Goal: Task Accomplishment & Management: Use online tool/utility

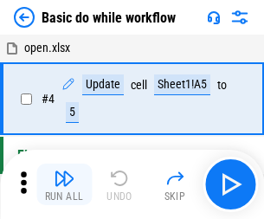
click at [64, 184] on img "button" at bounding box center [64, 178] width 21 height 21
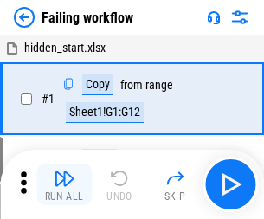
click at [64, 184] on img "button" at bounding box center [64, 178] width 21 height 21
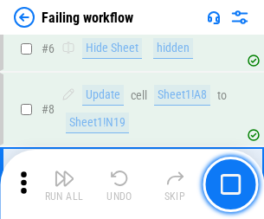
scroll to position [366, 0]
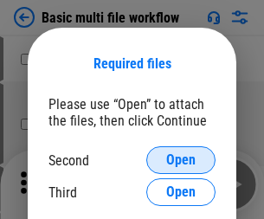
click at [181, 160] on span "Open" at bounding box center [180, 160] width 29 height 14
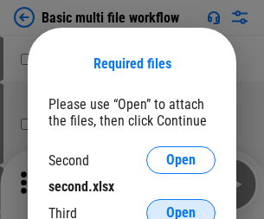
click at [181, 206] on span "Open" at bounding box center [180, 213] width 29 height 14
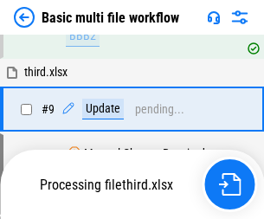
scroll to position [477, 0]
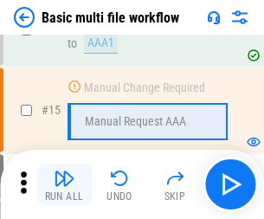
click at [64, 184] on img "button" at bounding box center [64, 178] width 21 height 21
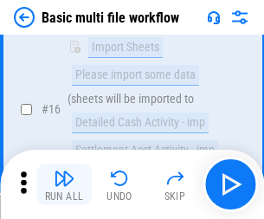
click at [64, 184] on img "button" at bounding box center [64, 178] width 21 height 21
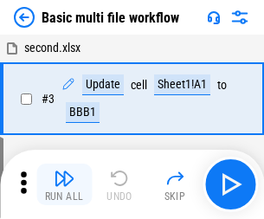
click at [64, 184] on img "button" at bounding box center [64, 178] width 21 height 21
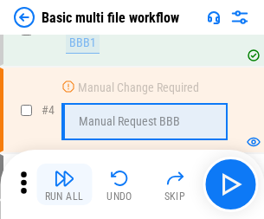
click at [64, 184] on img "button" at bounding box center [64, 178] width 21 height 21
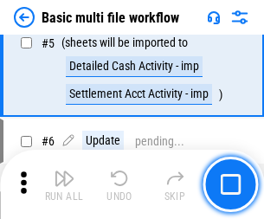
click at [64, 184] on img "button" at bounding box center [64, 178] width 21 height 21
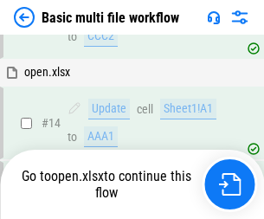
scroll to position [1028, 0]
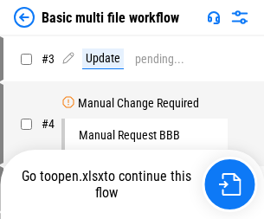
scroll to position [70, 0]
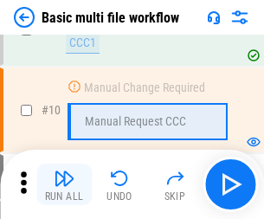
click at [64, 184] on img "button" at bounding box center [64, 178] width 21 height 21
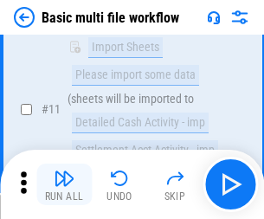
click at [64, 184] on img "button" at bounding box center [64, 178] width 21 height 21
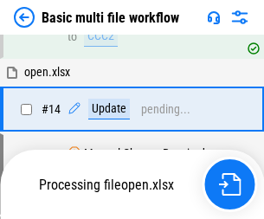
scroll to position [904, 0]
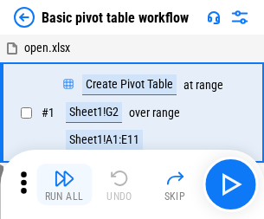
click at [64, 184] on img "button" at bounding box center [64, 178] width 21 height 21
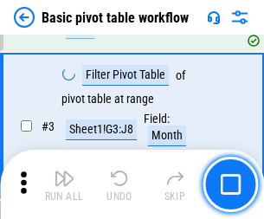
scroll to position [414, 0]
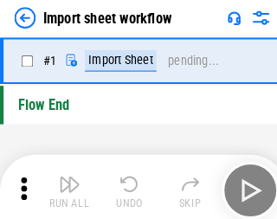
click at [64, 184] on img "button" at bounding box center [67, 178] width 21 height 21
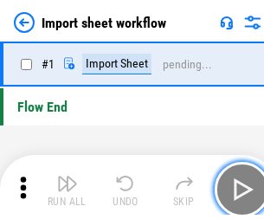
scroll to position [6, 0]
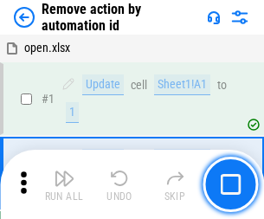
scroll to position [64, 0]
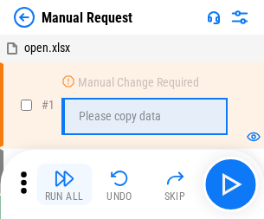
click at [64, 184] on img "button" at bounding box center [64, 178] width 21 height 21
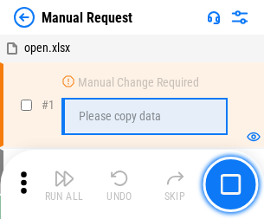
scroll to position [59, 0]
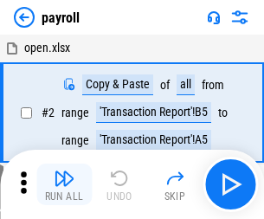
click at [64, 184] on img "button" at bounding box center [64, 178] width 21 height 21
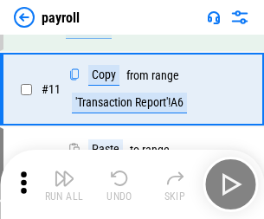
scroll to position [125, 0]
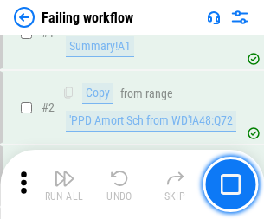
scroll to position [279, 0]
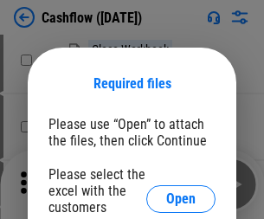
scroll to position [188, 0]
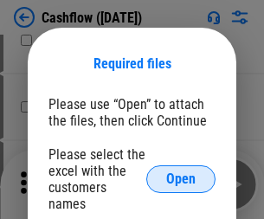
click at [181, 172] on span "Open" at bounding box center [180, 179] width 29 height 14
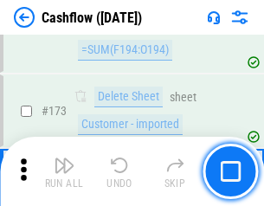
scroll to position [1830, 0]
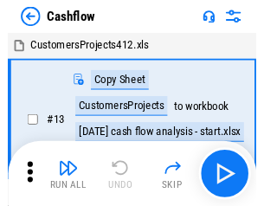
scroll to position [20, 0]
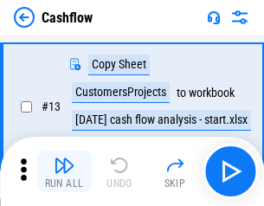
click at [64, 171] on img "button" at bounding box center [64, 165] width 21 height 21
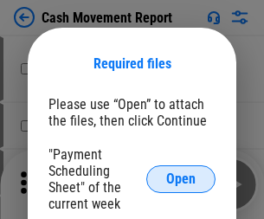
click at [181, 179] on span "Open" at bounding box center [180, 179] width 29 height 14
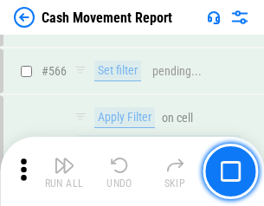
scroll to position [7921, 0]
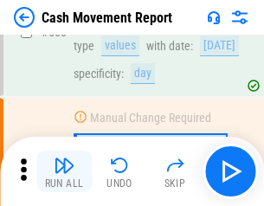
click at [64, 171] on img "button" at bounding box center [64, 165] width 21 height 21
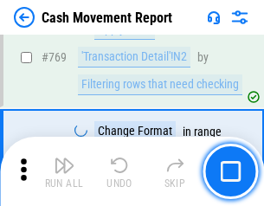
scroll to position [9604, 0]
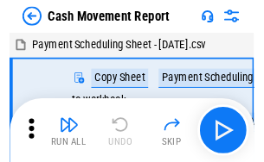
scroll to position [31, 0]
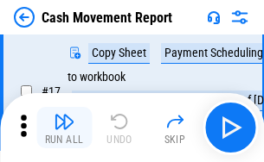
click at [64, 128] on img "button" at bounding box center [64, 121] width 21 height 21
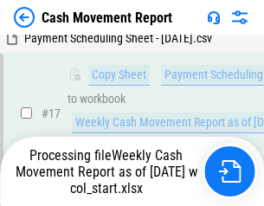
scroll to position [360, 0]
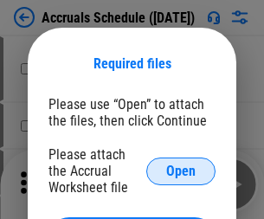
click at [181, 170] on span "Open" at bounding box center [180, 171] width 29 height 14
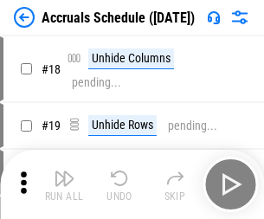
scroll to position [166, 0]
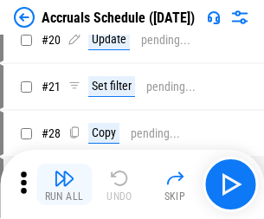
click at [64, 184] on img "button" at bounding box center [64, 178] width 21 height 21
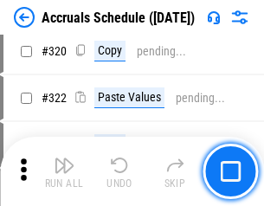
scroll to position [3215, 0]
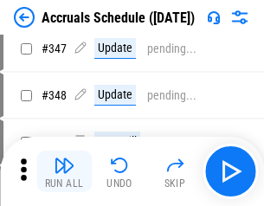
click at [64, 171] on img "button" at bounding box center [64, 165] width 21 height 21
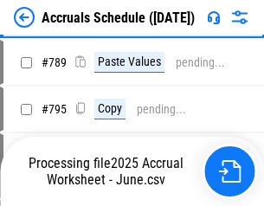
scroll to position [7260, 0]
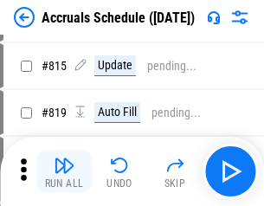
click at [64, 171] on img "button" at bounding box center [64, 165] width 21 height 21
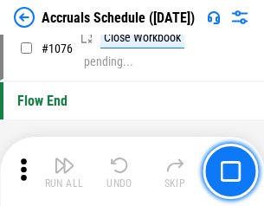
scroll to position [10352, 0]
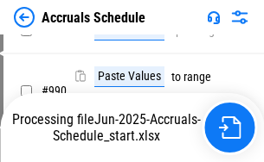
scroll to position [8621, 0]
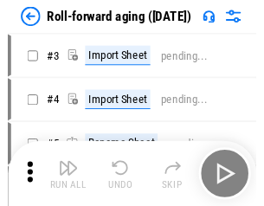
scroll to position [3, 0]
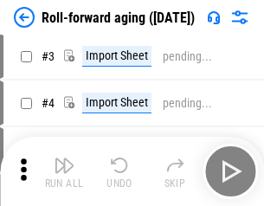
click at [64, 171] on img "button" at bounding box center [64, 165] width 21 height 21
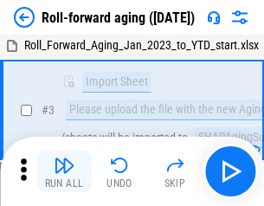
click at [64, 171] on img "button" at bounding box center [64, 165] width 21 height 21
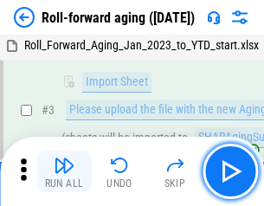
scroll to position [111, 0]
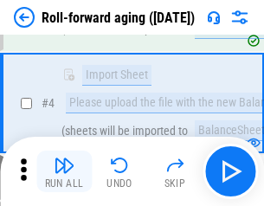
click at [64, 171] on img "button" at bounding box center [64, 165] width 21 height 21
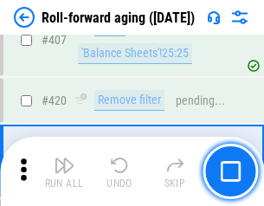
scroll to position [5993, 0]
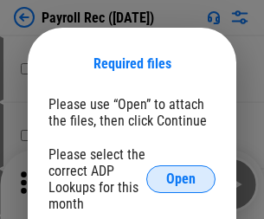
click at [181, 179] on span "Open" at bounding box center [180, 179] width 29 height 14
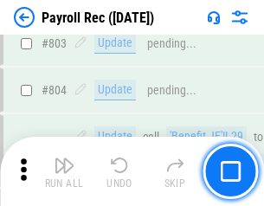
scroll to position [10981, 0]
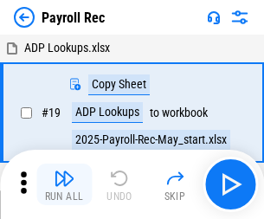
click at [64, 184] on img "button" at bounding box center [64, 178] width 21 height 21
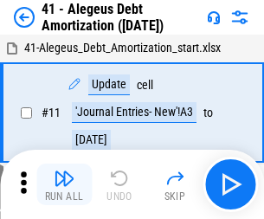
click at [64, 184] on img "button" at bounding box center [64, 178] width 21 height 21
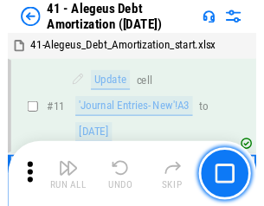
scroll to position [213, 0]
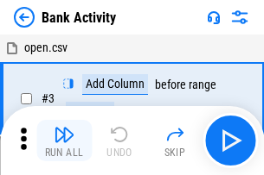
click at [64, 141] on img "button" at bounding box center [64, 134] width 21 height 21
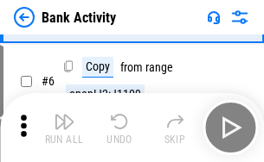
scroll to position [92, 0]
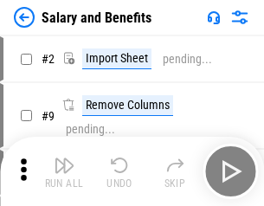
click at [64, 171] on img "button" at bounding box center [64, 165] width 21 height 21
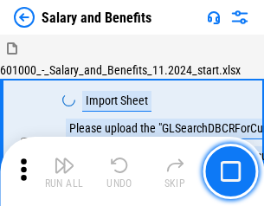
scroll to position [23, 0]
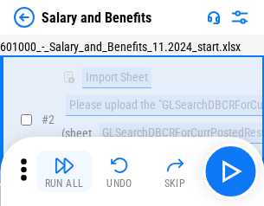
click at [64, 171] on img "button" at bounding box center [64, 165] width 21 height 21
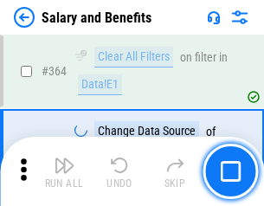
scroll to position [8139, 0]
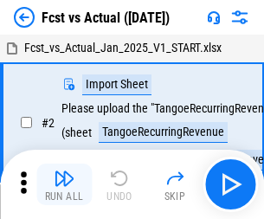
click at [64, 171] on img "button" at bounding box center [64, 178] width 21 height 21
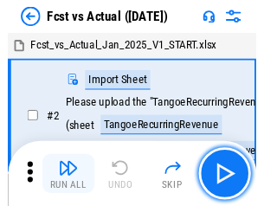
scroll to position [22, 0]
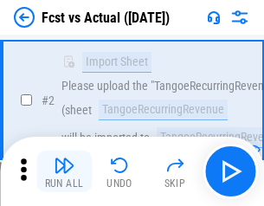
click at [64, 171] on img "button" at bounding box center [64, 165] width 21 height 21
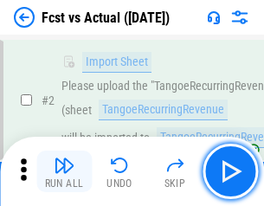
scroll to position [162, 0]
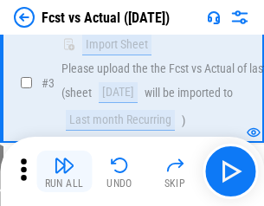
click at [64, 171] on img "button" at bounding box center [64, 165] width 21 height 21
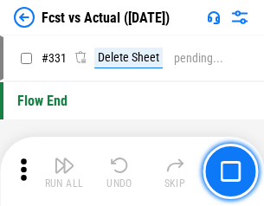
scroll to position [8273, 0]
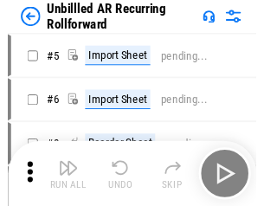
scroll to position [37, 0]
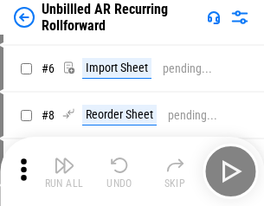
click at [64, 171] on img "button" at bounding box center [64, 165] width 21 height 21
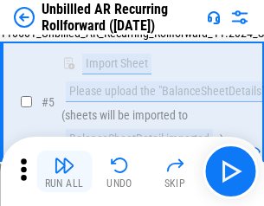
click at [64, 171] on img "button" at bounding box center [64, 165] width 21 height 21
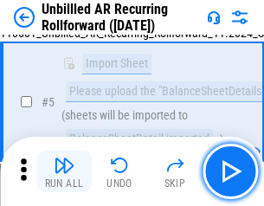
scroll to position [162, 0]
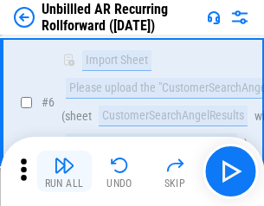
click at [64, 171] on img "button" at bounding box center [64, 165] width 21 height 21
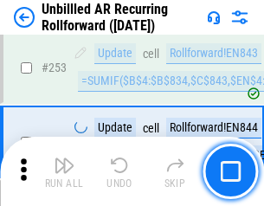
scroll to position [5871, 0]
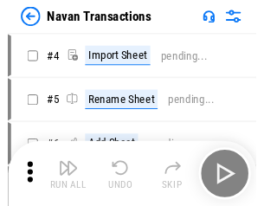
scroll to position [28, 0]
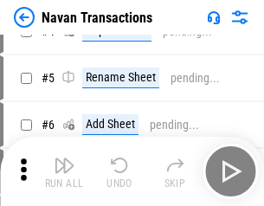
click at [64, 171] on img "button" at bounding box center [64, 165] width 21 height 21
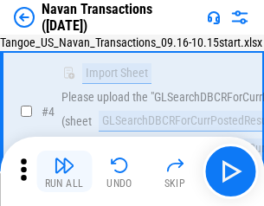
click at [64, 171] on img "button" at bounding box center [64, 165] width 21 height 21
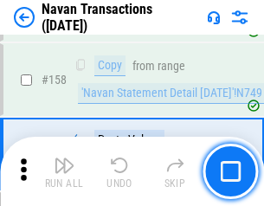
scroll to position [5604, 0]
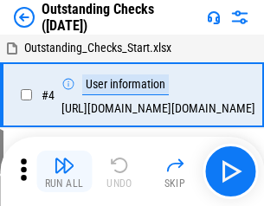
click at [64, 171] on img "button" at bounding box center [64, 165] width 21 height 21
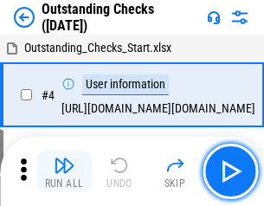
scroll to position [73, 0]
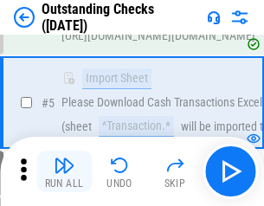
click at [64, 171] on img "button" at bounding box center [64, 165] width 21 height 21
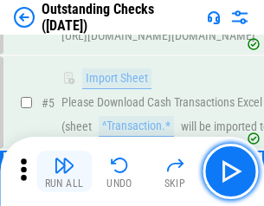
scroll to position [181, 0]
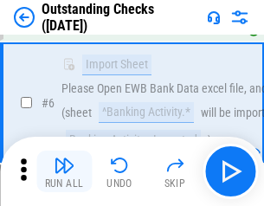
click at [64, 171] on img "button" at bounding box center [64, 165] width 21 height 21
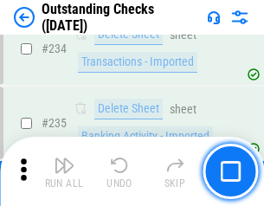
scroll to position [5248, 0]
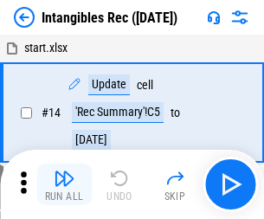
click at [64, 184] on img "button" at bounding box center [64, 178] width 21 height 21
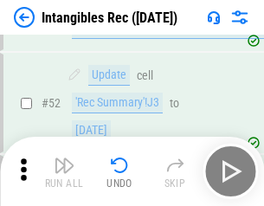
scroll to position [673, 0]
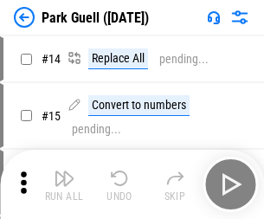
click at [64, 171] on img "button" at bounding box center [64, 178] width 21 height 21
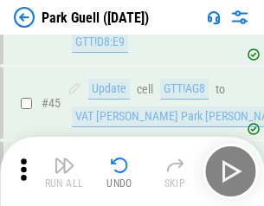
scroll to position [2161, 0]
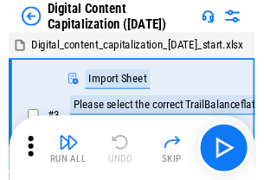
scroll to position [50, 0]
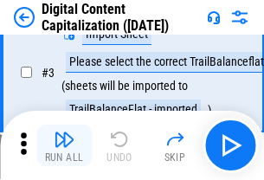
click at [64, 145] on img "button" at bounding box center [64, 139] width 21 height 21
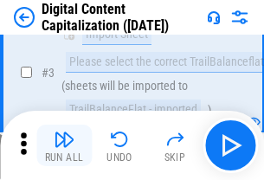
click at [64, 145] on img "button" at bounding box center [64, 139] width 21 height 21
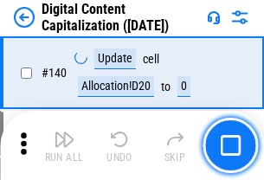
scroll to position [1833, 0]
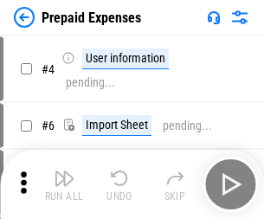
click at [64, 171] on img "button" at bounding box center [64, 178] width 21 height 21
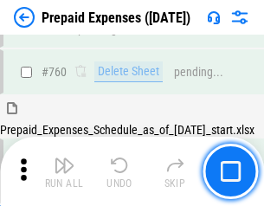
scroll to position [4790, 0]
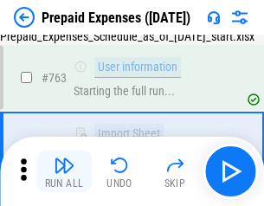
click at [64, 171] on img "button" at bounding box center [64, 165] width 21 height 21
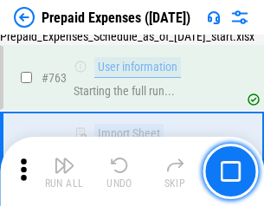
scroll to position [4892, 0]
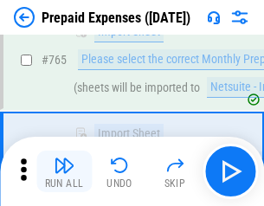
click at [64, 171] on img "button" at bounding box center [64, 165] width 21 height 21
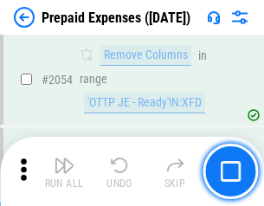
scroll to position [18067, 0]
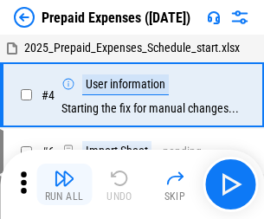
click at [64, 184] on img "button" at bounding box center [64, 178] width 21 height 21
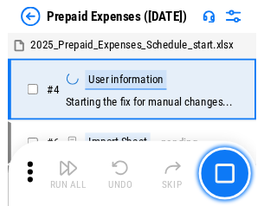
scroll to position [76, 0]
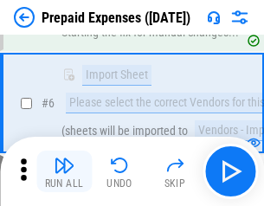
click at [64, 171] on img "button" at bounding box center [64, 165] width 21 height 21
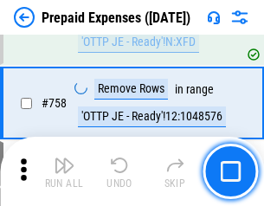
scroll to position [6158, 0]
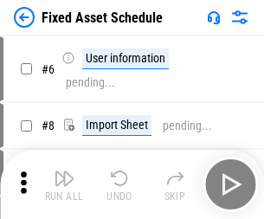
click at [64, 184] on img "button" at bounding box center [64, 178] width 21 height 21
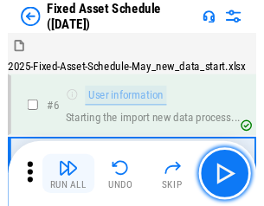
scroll to position [93, 0]
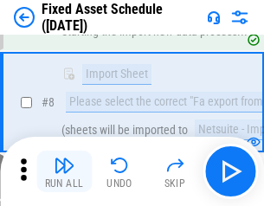
click at [64, 171] on img "button" at bounding box center [64, 165] width 21 height 21
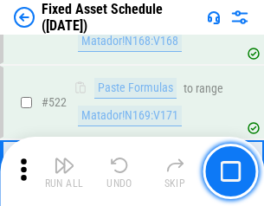
scroll to position [6007, 0]
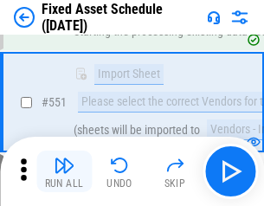
click at [64, 171] on img "button" at bounding box center [64, 165] width 21 height 21
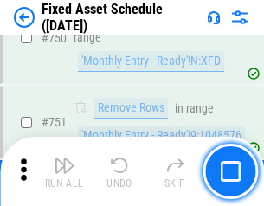
scroll to position [8426, 0]
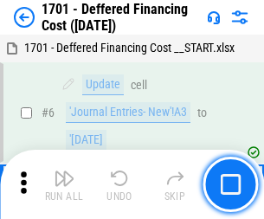
scroll to position [207, 0]
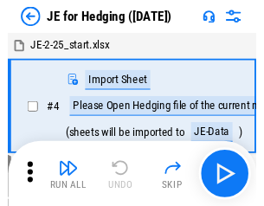
scroll to position [3, 0]
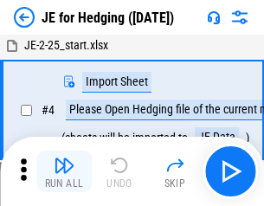
click at [64, 171] on img "button" at bounding box center [64, 165] width 21 height 21
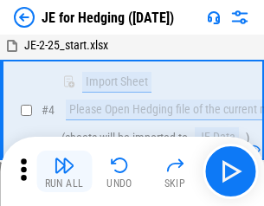
click at [64, 171] on img "button" at bounding box center [64, 165] width 21 height 21
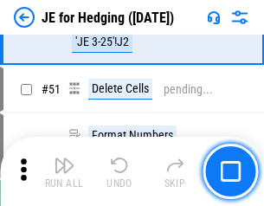
scroll to position [1119, 0]
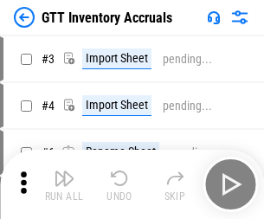
click at [64, 171] on img "button" at bounding box center [64, 178] width 21 height 21
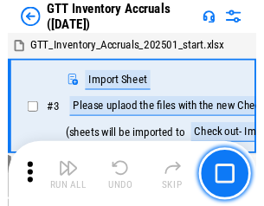
scroll to position [3, 0]
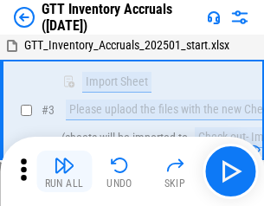
click at [64, 171] on img "button" at bounding box center [64, 165] width 21 height 21
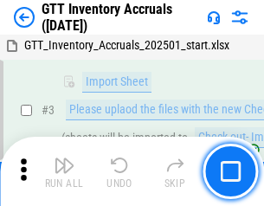
scroll to position [111, 0]
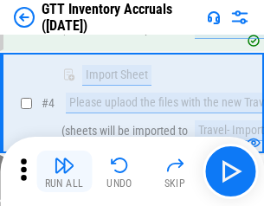
click at [64, 171] on img "button" at bounding box center [64, 165] width 21 height 21
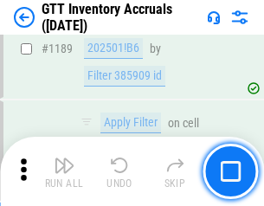
scroll to position [14114, 0]
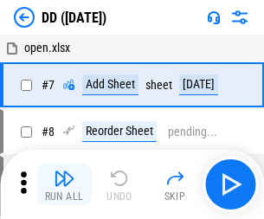
click at [64, 184] on img "button" at bounding box center [64, 178] width 21 height 21
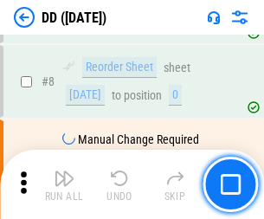
scroll to position [167, 0]
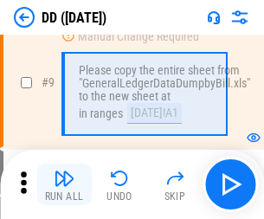
click at [64, 184] on img "button" at bounding box center [64, 178] width 21 height 21
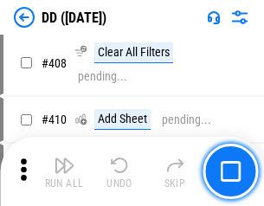
scroll to position [7733, 0]
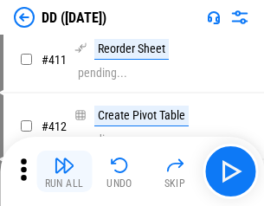
click at [64, 171] on img "button" at bounding box center [64, 165] width 21 height 21
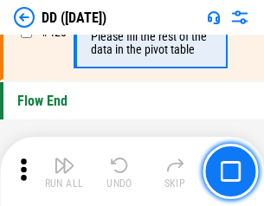
scroll to position [8272, 0]
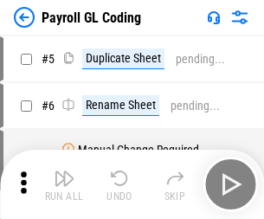
click at [64, 184] on img "button" at bounding box center [64, 178] width 21 height 21
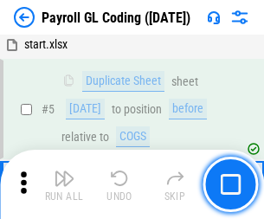
scroll to position [207, 0]
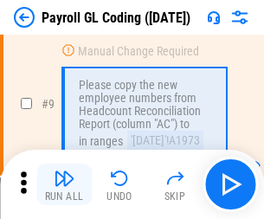
click at [64, 184] on img "button" at bounding box center [64, 178] width 21 height 21
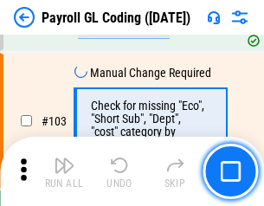
scroll to position [4055, 0]
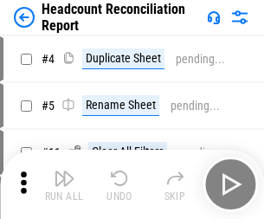
click at [64, 184] on img "button" at bounding box center [64, 178] width 21 height 21
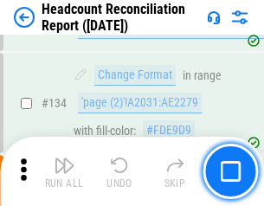
scroll to position [2078, 0]
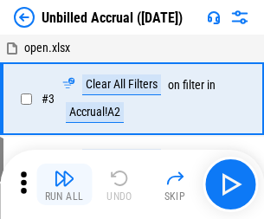
click at [64, 184] on img "button" at bounding box center [64, 178] width 21 height 21
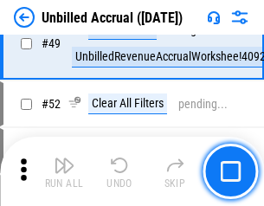
scroll to position [1568, 0]
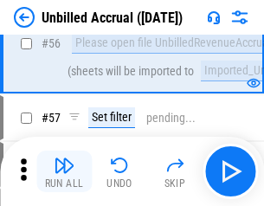
click at [64, 171] on img "button" at bounding box center [64, 165] width 21 height 21
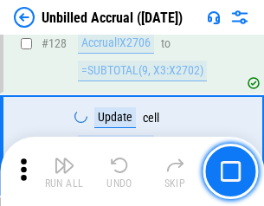
scroll to position [5148, 0]
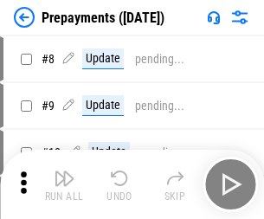
click at [64, 184] on img "button" at bounding box center [64, 178] width 21 height 21
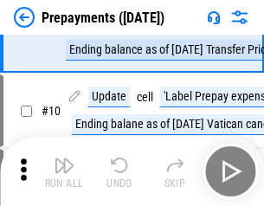
scroll to position [108, 0]
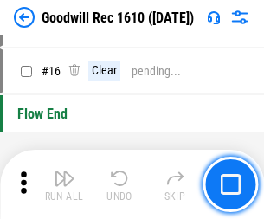
scroll to position [296, 0]
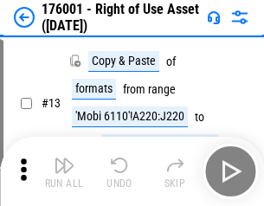
scroll to position [111, 0]
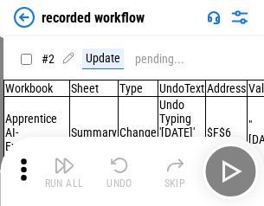
click at [64, 171] on img "button" at bounding box center [64, 165] width 21 height 21
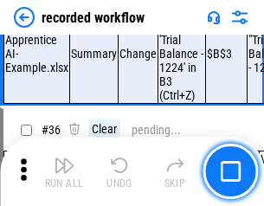
scroll to position [5402, 0]
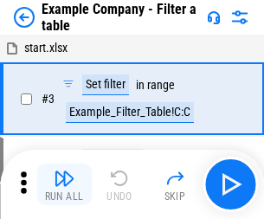
click at [64, 184] on img "button" at bounding box center [64, 178] width 21 height 21
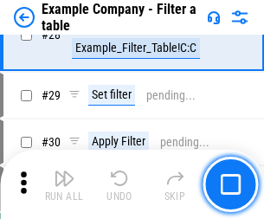
scroll to position [1582, 0]
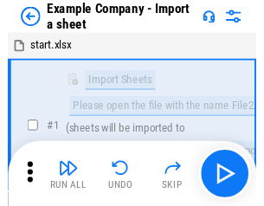
scroll to position [27, 0]
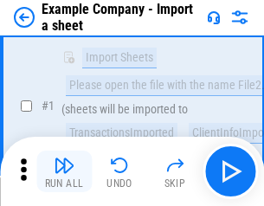
click at [64, 171] on img "button" at bounding box center [64, 165] width 21 height 21
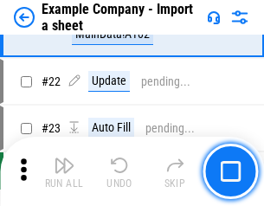
scroll to position [382, 0]
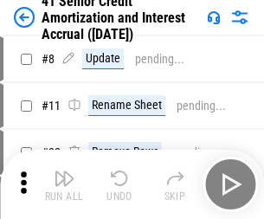
click at [64, 171] on img "button" at bounding box center [64, 178] width 21 height 21
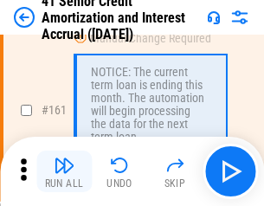
click at [64, 171] on img "button" at bounding box center [64, 165] width 21 height 21
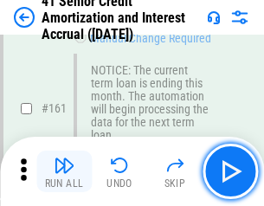
scroll to position [1849, 0]
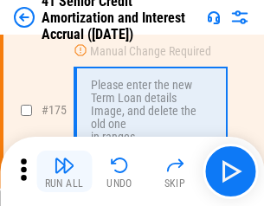
click at [64, 171] on img "button" at bounding box center [64, 165] width 21 height 21
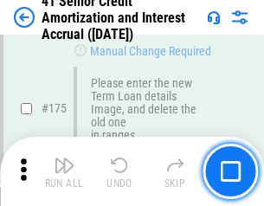
scroll to position [2024, 0]
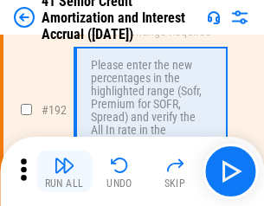
click at [64, 171] on img "button" at bounding box center [64, 165] width 21 height 21
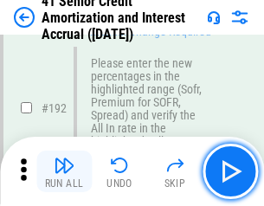
scroll to position [2205, 0]
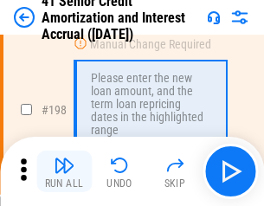
click at [64, 171] on img "button" at bounding box center [64, 165] width 21 height 21
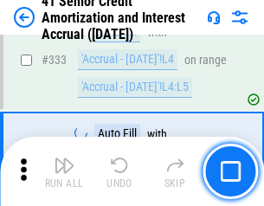
scroll to position [4415, 0]
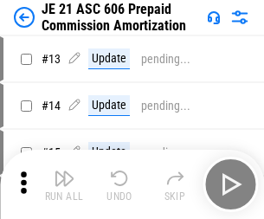
click at [64, 171] on img "button" at bounding box center [64, 178] width 21 height 21
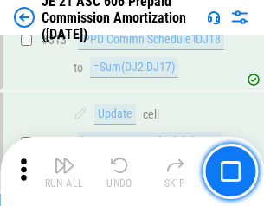
scroll to position [3227, 0]
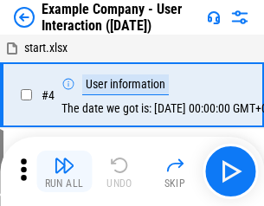
click at [64, 171] on img "button" at bounding box center [64, 165] width 21 height 21
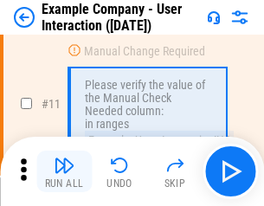
click at [64, 171] on img "button" at bounding box center [64, 165] width 21 height 21
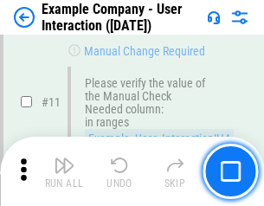
scroll to position [374, 0]
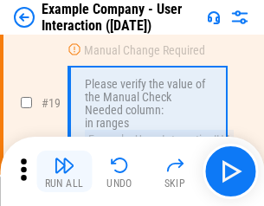
click at [64, 171] on img "button" at bounding box center [64, 165] width 21 height 21
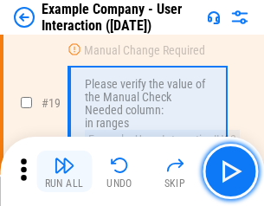
click at [64, 171] on img "button" at bounding box center [64, 165] width 21 height 21
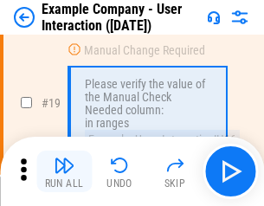
click at [64, 171] on img "button" at bounding box center [64, 165] width 21 height 21
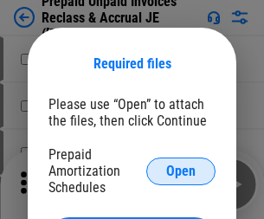
click at [181, 170] on span "Open" at bounding box center [180, 171] width 29 height 14
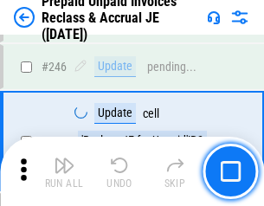
scroll to position [2333, 0]
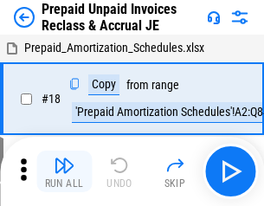
click at [64, 171] on img "button" at bounding box center [64, 165] width 21 height 21
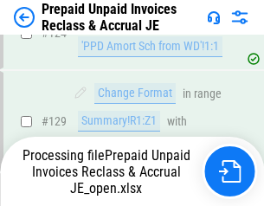
scroll to position [1504, 0]
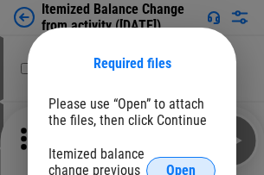
click at [181, 164] on span "Open" at bounding box center [180, 171] width 29 height 14
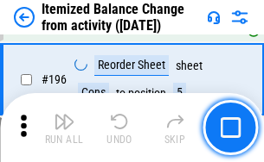
scroll to position [3326, 0]
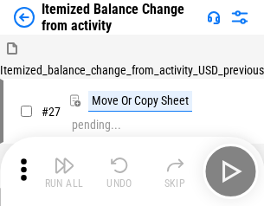
scroll to position [27, 0]
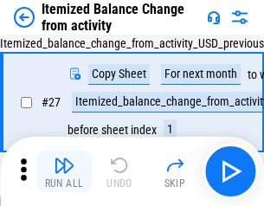
click at [64, 171] on img "button" at bounding box center [64, 165] width 21 height 21
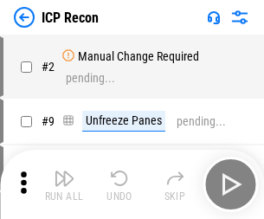
scroll to position [8, 0]
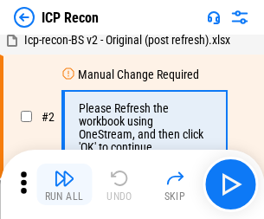
click at [64, 184] on img "button" at bounding box center [64, 178] width 21 height 21
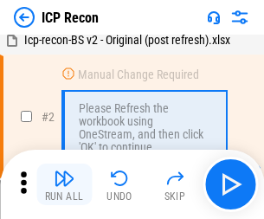
click at [64, 184] on img "button" at bounding box center [64, 178] width 21 height 21
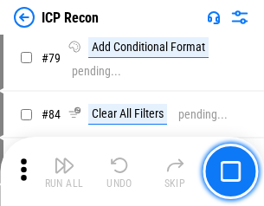
scroll to position [1694, 0]
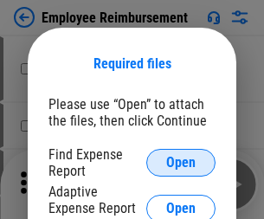
click at [181, 162] on span "Open" at bounding box center [180, 163] width 29 height 14
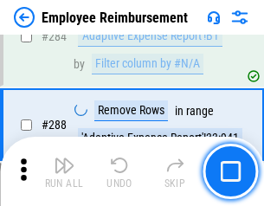
scroll to position [4698, 0]
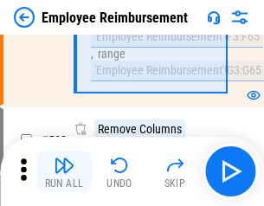
click at [64, 171] on img "button" at bounding box center [64, 165] width 21 height 21
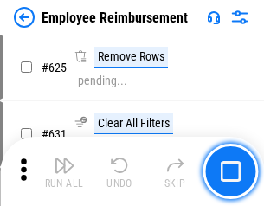
scroll to position [10348, 0]
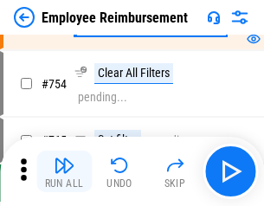
click at [64, 171] on img "button" at bounding box center [64, 165] width 21 height 21
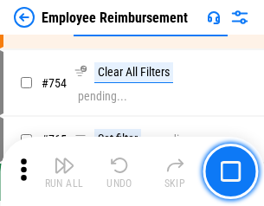
click at [64, 171] on img "button" at bounding box center [64, 165] width 21 height 21
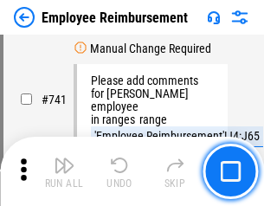
scroll to position [12126, 0]
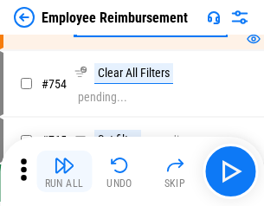
click at [64, 171] on img "button" at bounding box center [64, 165] width 21 height 21
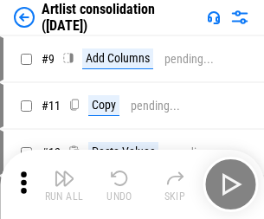
click at [64, 184] on img "button" at bounding box center [64, 178] width 21 height 21
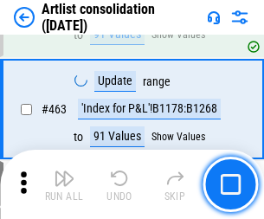
scroll to position [7568, 0]
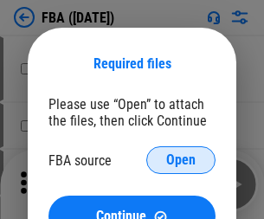
click at [181, 160] on span "Open" at bounding box center [180, 160] width 29 height 14
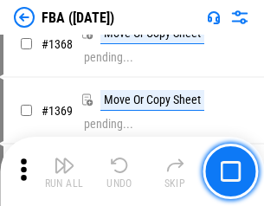
scroll to position [18562, 0]
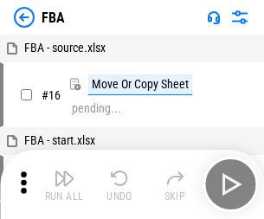
scroll to position [17, 0]
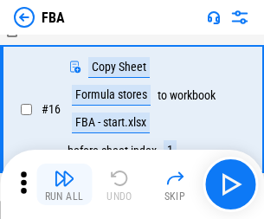
click at [64, 184] on img "button" at bounding box center [64, 178] width 21 height 21
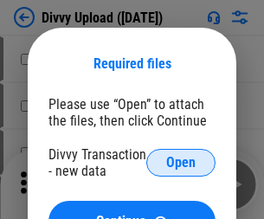
click at [181, 162] on span "Open" at bounding box center [180, 163] width 29 height 14
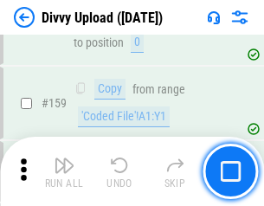
scroll to position [1790, 0]
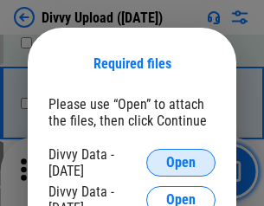
click at [181, 162] on span "Open" at bounding box center [180, 163] width 29 height 14
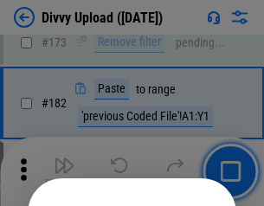
scroll to position [1940, 0]
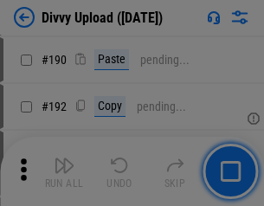
scroll to position [2181, 0]
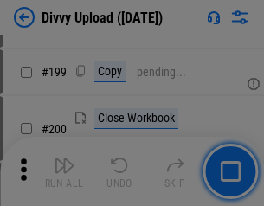
scroll to position [2513, 0]
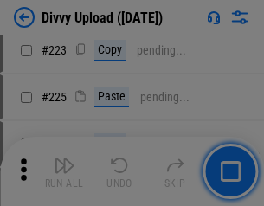
scroll to position [3449, 0]
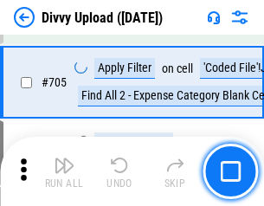
scroll to position [11823, 0]
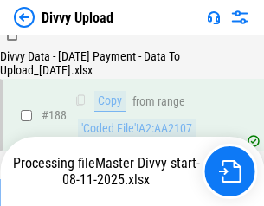
scroll to position [2034, 0]
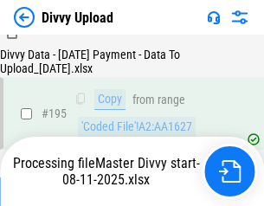
scroll to position [2415, 0]
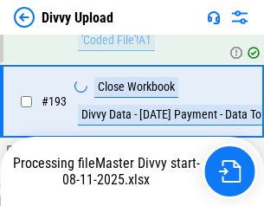
scroll to position [2315, 0]
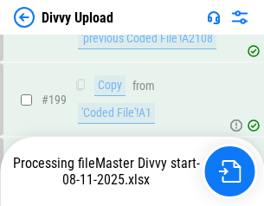
scroll to position [2797, 0]
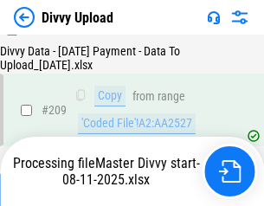
scroll to position [3178, 0]
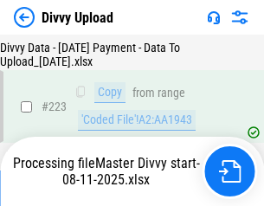
scroll to position [3940, 0]
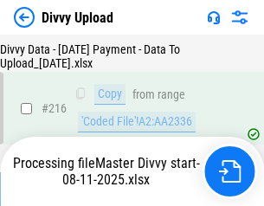
scroll to position [3573, 0]
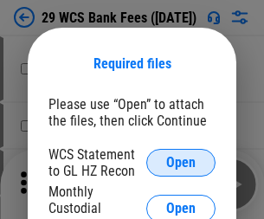
click at [181, 162] on span "Open" at bounding box center [180, 163] width 29 height 14
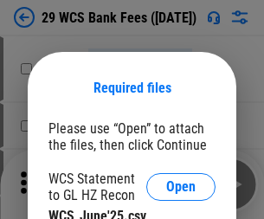
scroll to position [24, 0]
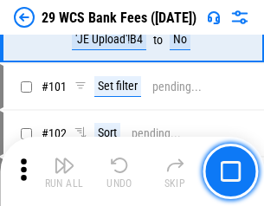
scroll to position [1684, 0]
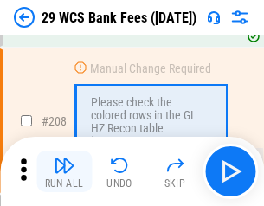
click at [64, 171] on img "button" at bounding box center [64, 165] width 21 height 21
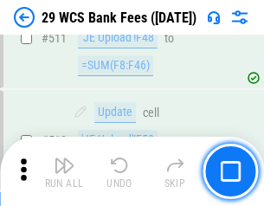
scroll to position [8696, 0]
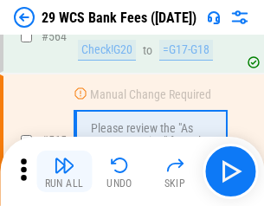
click at [64, 171] on img "button" at bounding box center [64, 165] width 21 height 21
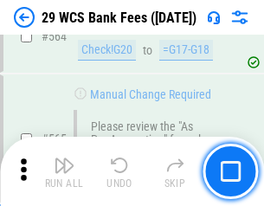
scroll to position [9347, 0]
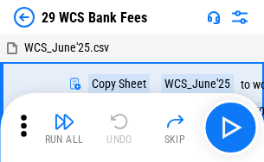
scroll to position [31, 0]
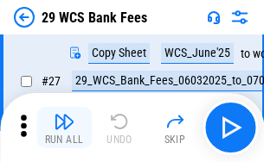
click at [64, 128] on img "button" at bounding box center [64, 121] width 21 height 21
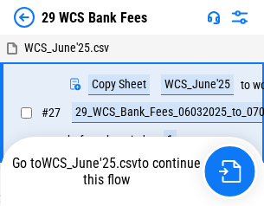
scroll to position [10, 0]
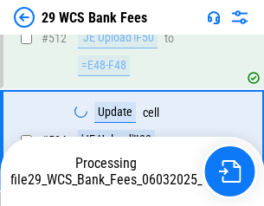
scroll to position [9227, 0]
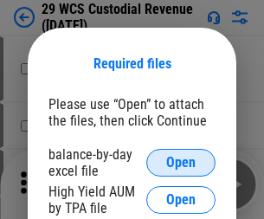
click at [181, 162] on span "Open" at bounding box center [180, 163] width 29 height 14
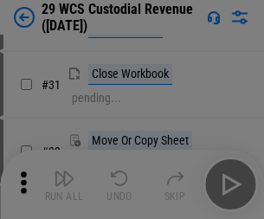
scroll to position [371, 0]
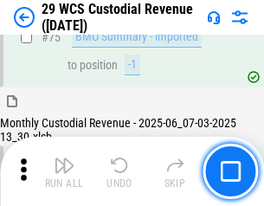
scroll to position [1805, 0]
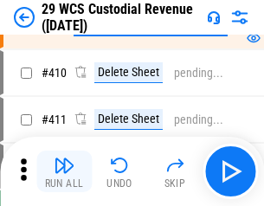
click at [64, 171] on img "button" at bounding box center [64, 165] width 21 height 21
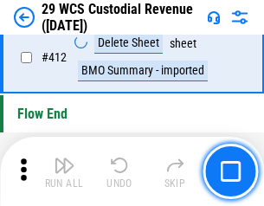
scroll to position [8254, 0]
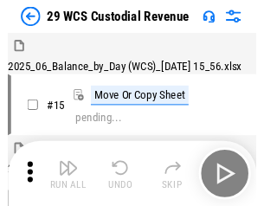
scroll to position [41, 0]
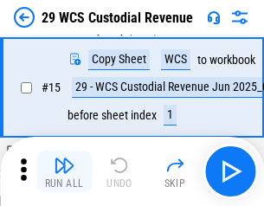
click at [64, 171] on img "button" at bounding box center [64, 165] width 21 height 21
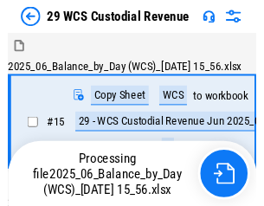
scroll to position [41, 0]
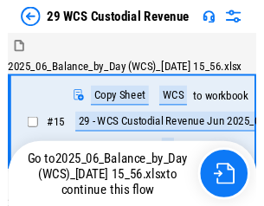
scroll to position [32, 0]
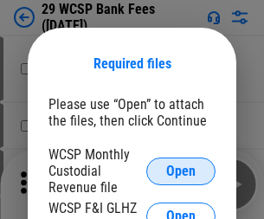
click at [181, 170] on span "Open" at bounding box center [180, 171] width 29 height 14
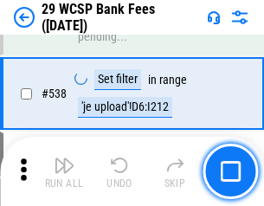
scroll to position [6641, 0]
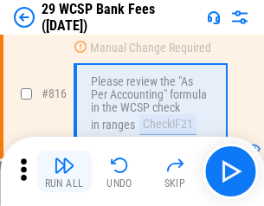
click at [64, 171] on img "button" at bounding box center [64, 165] width 21 height 21
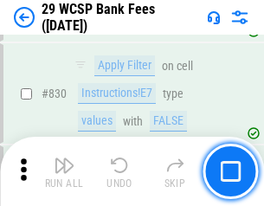
scroll to position [10966, 0]
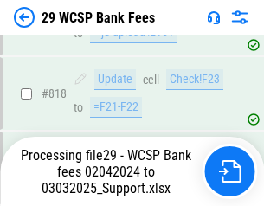
scroll to position [10627, 0]
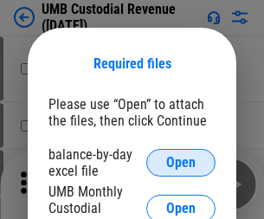
click at [181, 162] on span "Open" at bounding box center [180, 163] width 29 height 14
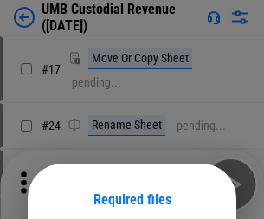
scroll to position [136, 0]
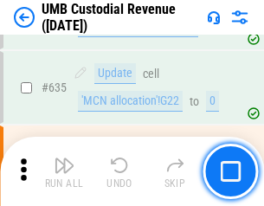
scroll to position [9045, 0]
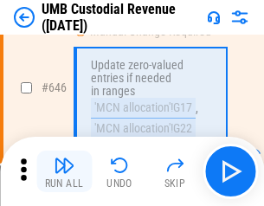
click at [64, 171] on img "button" at bounding box center [64, 165] width 21 height 21
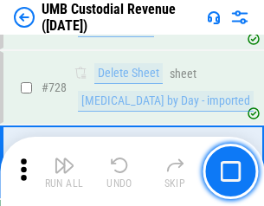
scroll to position [10662, 0]
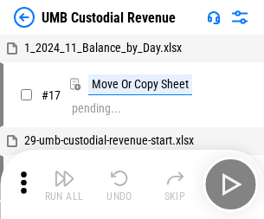
scroll to position [13, 0]
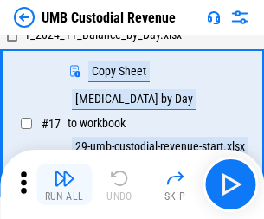
click at [64, 184] on img "button" at bounding box center [64, 178] width 21 height 21
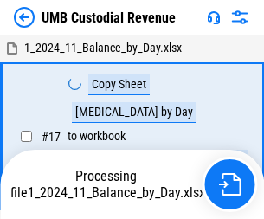
scroll to position [13, 0]
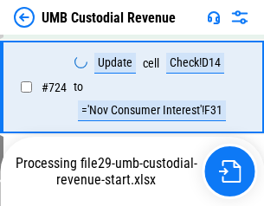
scroll to position [10548, 0]
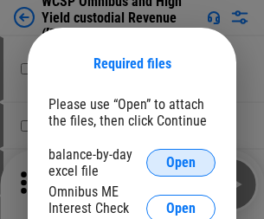
click at [181, 162] on span "Open" at bounding box center [180, 163] width 29 height 14
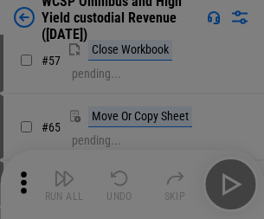
scroll to position [754, 0]
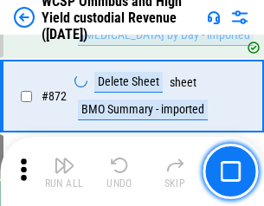
scroll to position [14628, 0]
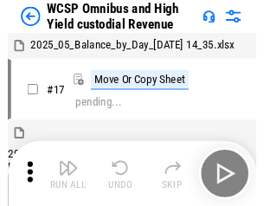
scroll to position [10, 0]
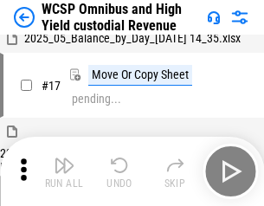
click at [64, 171] on img "button" at bounding box center [64, 165] width 21 height 21
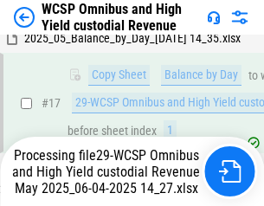
scroll to position [360, 0]
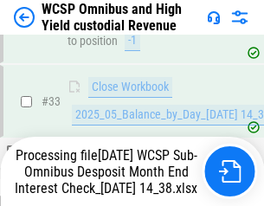
scroll to position [767, 0]
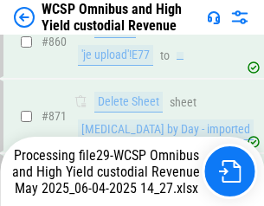
scroll to position [14588, 0]
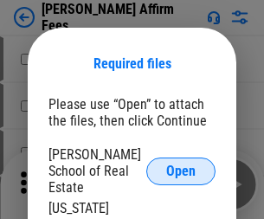
click at [181, 164] on span "Open" at bounding box center [180, 171] width 29 height 14
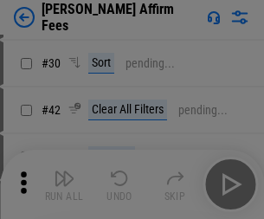
scroll to position [352, 0]
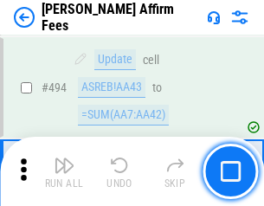
scroll to position [4700, 0]
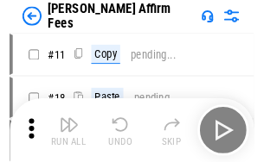
scroll to position [17, 0]
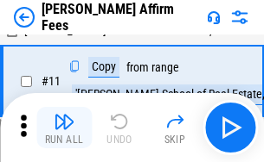
click at [64, 128] on img "button" at bounding box center [64, 121] width 21 height 21
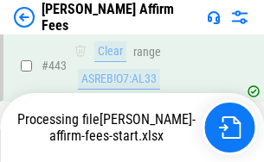
scroll to position [4533, 0]
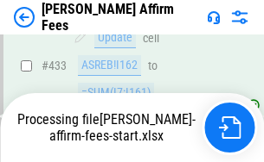
scroll to position [4533, 0]
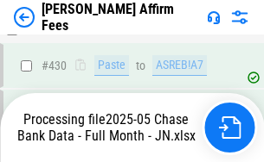
scroll to position [4533, 0]
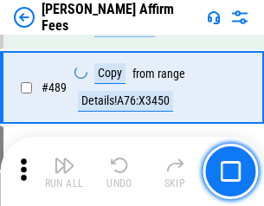
scroll to position [4511, 0]
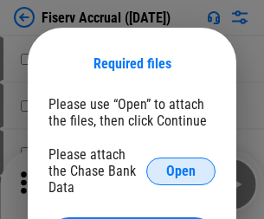
click at [181, 164] on span "Open" at bounding box center [180, 171] width 29 height 14
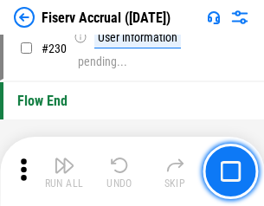
scroll to position [5477, 0]
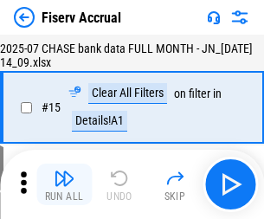
click at [64, 184] on img "button" at bounding box center [64, 178] width 21 height 21
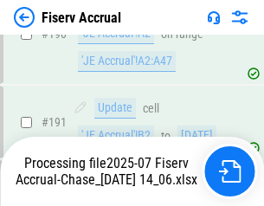
scroll to position [4656, 0]
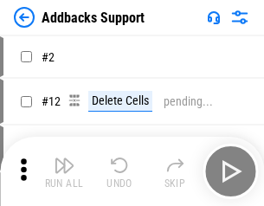
click at [64, 171] on img "button" at bounding box center [64, 165] width 21 height 21
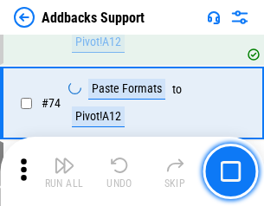
scroll to position [1258, 0]
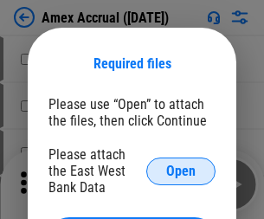
click at [181, 170] on span "Open" at bounding box center [180, 171] width 29 height 14
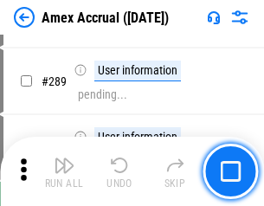
scroll to position [4732, 0]
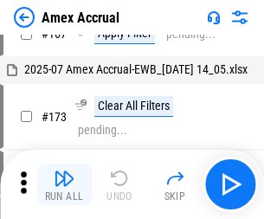
click at [64, 184] on img "button" at bounding box center [64, 178] width 21 height 21
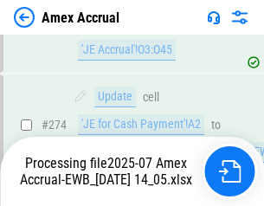
scroll to position [5151, 0]
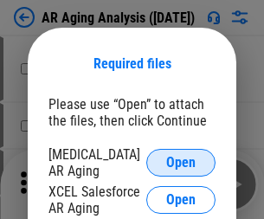
click at [181, 160] on span "Open" at bounding box center [180, 163] width 29 height 14
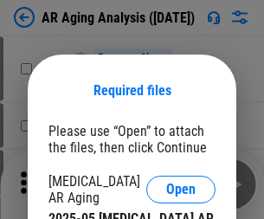
scroll to position [27, 0]
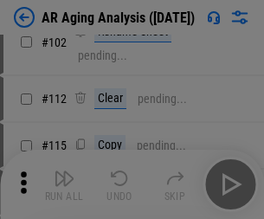
scroll to position [238, 0]
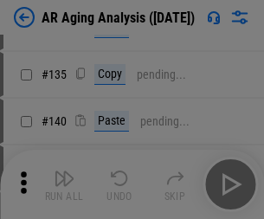
scroll to position [520, 0]
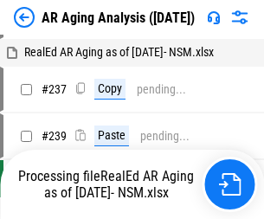
scroll to position [17, 0]
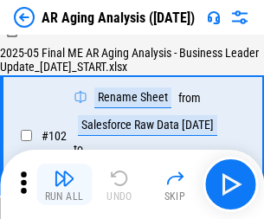
click at [64, 184] on img "button" at bounding box center [64, 178] width 21 height 21
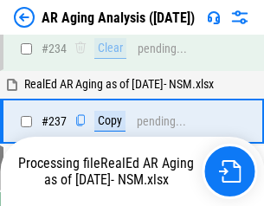
scroll to position [2679, 0]
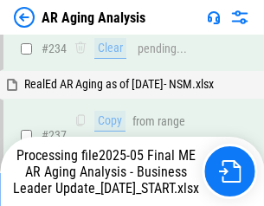
scroll to position [2659, 0]
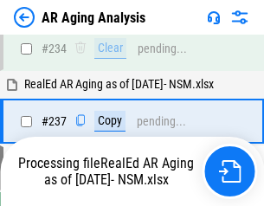
scroll to position [2659, 0]
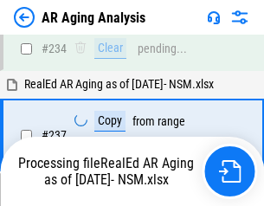
scroll to position [2731, 0]
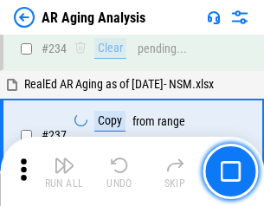
scroll to position [2659, 0]
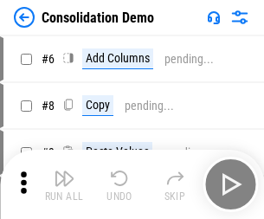
click at [64, 184] on img "button" at bounding box center [64, 178] width 21 height 21
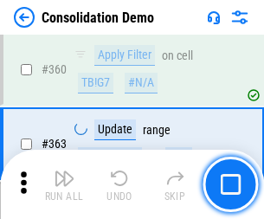
scroll to position [5793, 0]
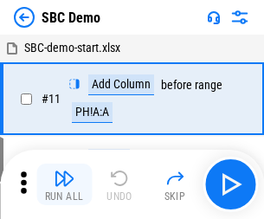
click at [64, 184] on img "button" at bounding box center [64, 178] width 21 height 21
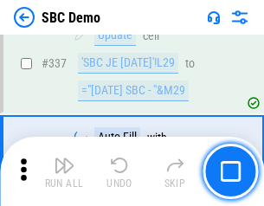
scroll to position [4547, 0]
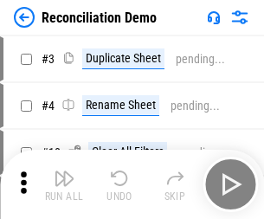
click at [64, 184] on img "button" at bounding box center [64, 178] width 21 height 21
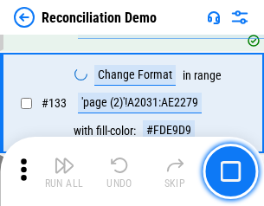
scroll to position [2053, 0]
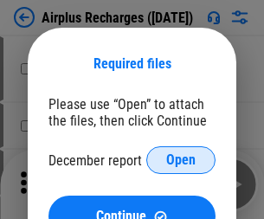
click at [181, 160] on span "Open" at bounding box center [180, 160] width 29 height 14
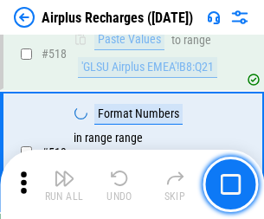
scroll to position [7437, 0]
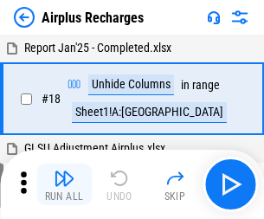
click at [64, 184] on img "button" at bounding box center [64, 178] width 21 height 21
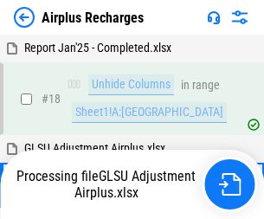
scroll to position [76, 0]
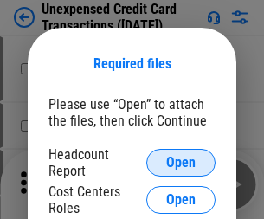
click at [181, 162] on span "Open" at bounding box center [180, 163] width 29 height 14
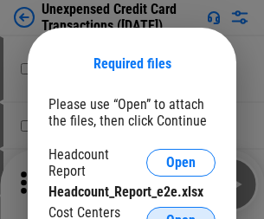
click at [181, 213] on span "Open" at bounding box center [180, 220] width 29 height 14
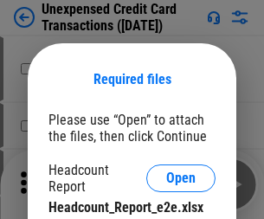
scroll to position [16, 0]
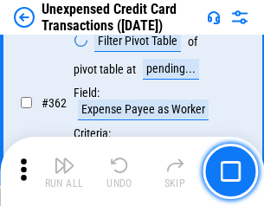
scroll to position [4445, 0]
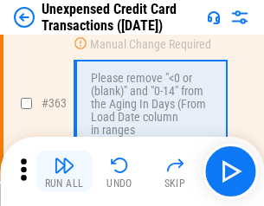
click at [64, 171] on img "button" at bounding box center [64, 165] width 21 height 21
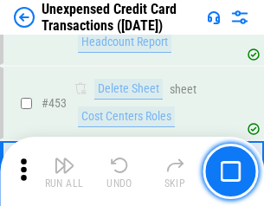
scroll to position [5895, 0]
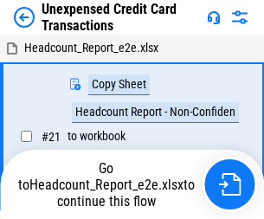
scroll to position [27, 0]
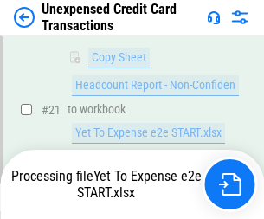
scroll to position [281, 0]
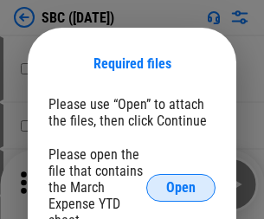
click at [181, 187] on span "Open" at bounding box center [180, 188] width 29 height 14
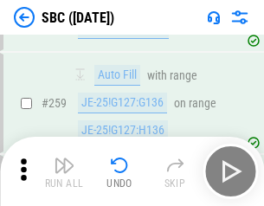
scroll to position [3377, 0]
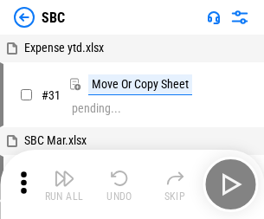
scroll to position [17, 0]
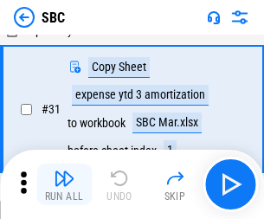
click at [64, 184] on img "button" at bounding box center [64, 178] width 21 height 21
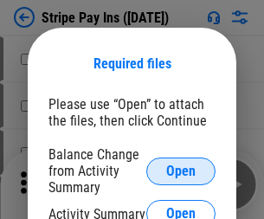
click at [181, 170] on span "Open" at bounding box center [180, 171] width 29 height 14
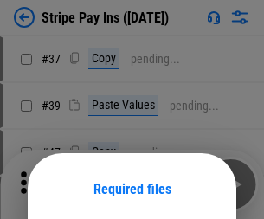
scroll to position [125, 0]
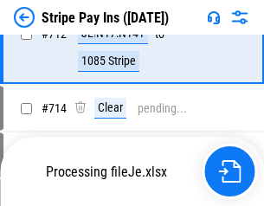
scroll to position [8960, 0]
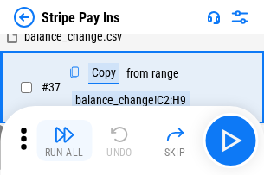
click at [64, 141] on img "button" at bounding box center [64, 134] width 21 height 21
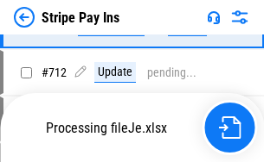
scroll to position [8820, 0]
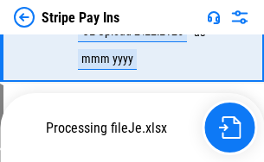
scroll to position [8922, 0]
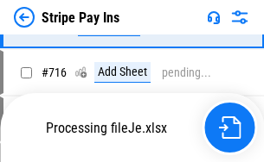
scroll to position [8922, 0]
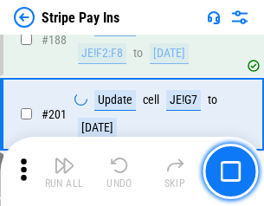
scroll to position [2461, 0]
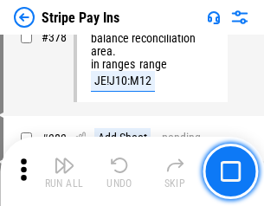
click at [64, 171] on img "button" at bounding box center [64, 165] width 21 height 21
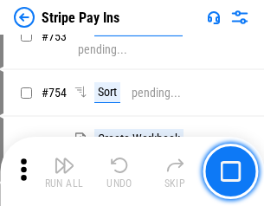
scroll to position [8901, 0]
